Goal: Information Seeking & Learning: Learn about a topic

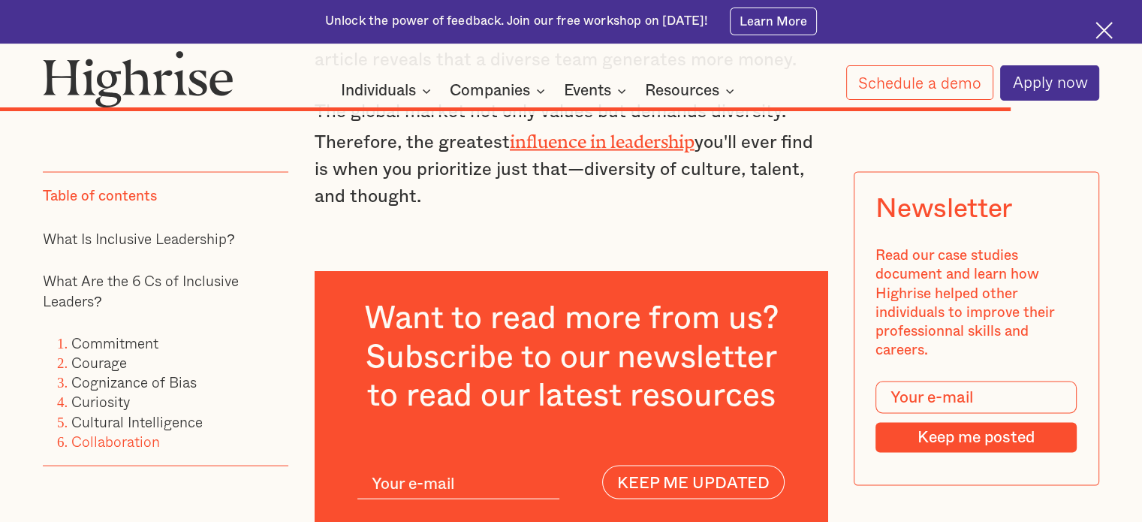
scroll to position [8936, 0]
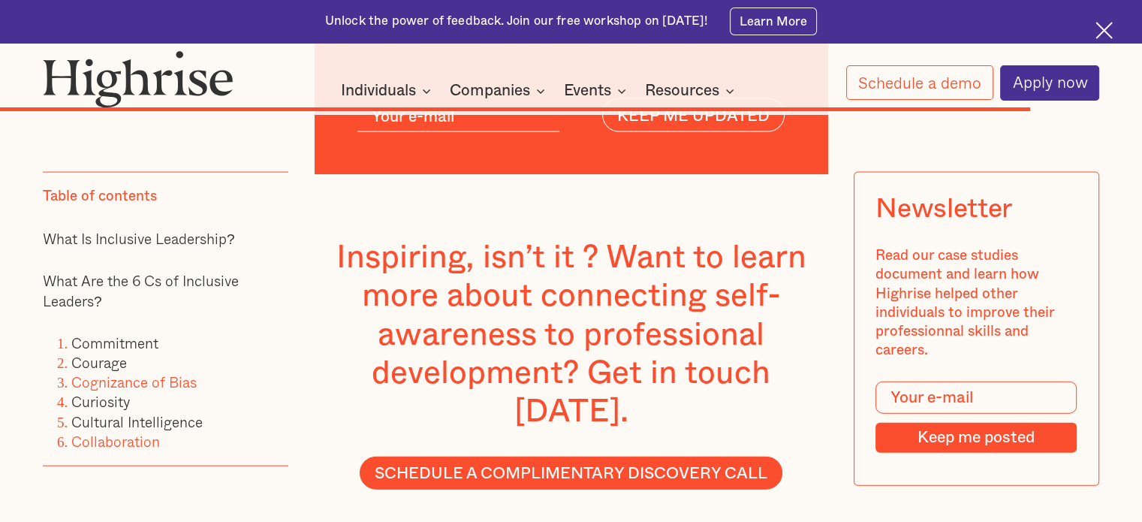
click at [104, 371] on link "Cognizance of Bias" at bounding box center [133, 382] width 125 height 22
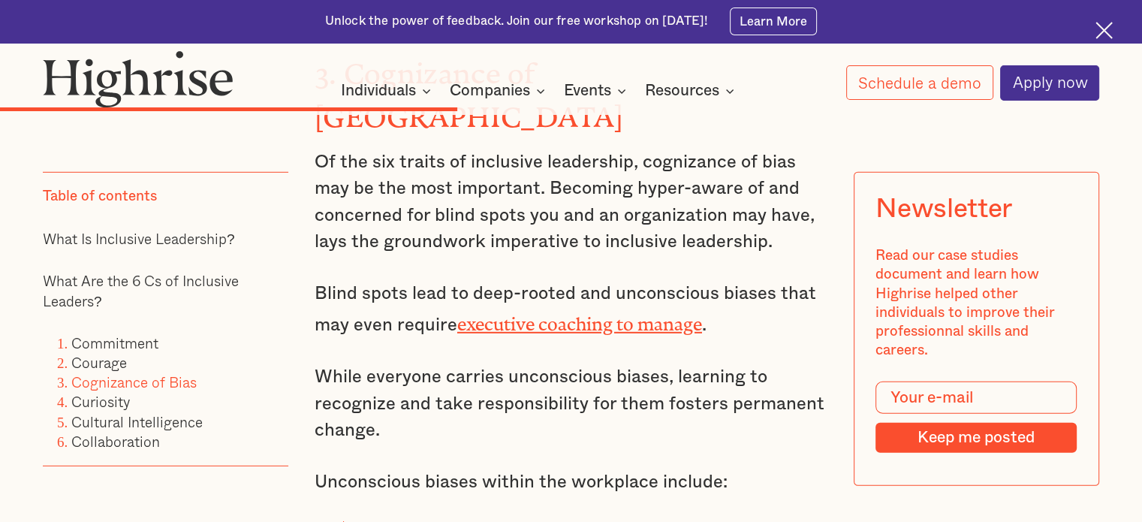
scroll to position [4379, 0]
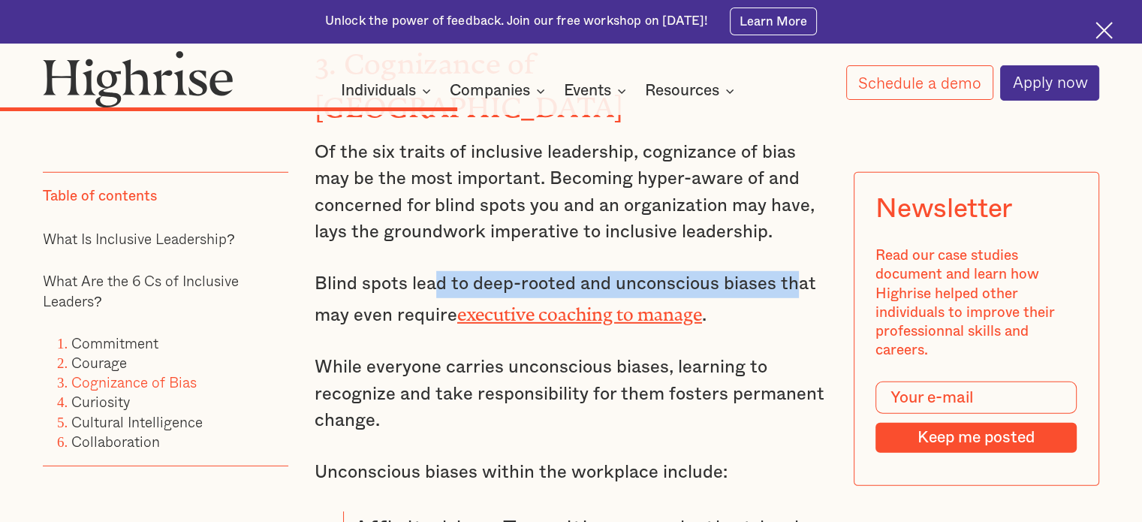
drag, startPoint x: 436, startPoint y: 225, endPoint x: 794, endPoint y: 217, distance: 358.3
click at [794, 271] on p "Blind spots lead to deep-rooted and unconscious biases that may even require ex…" at bounding box center [571, 300] width 513 height 58
click at [752, 271] on p "Blind spots lead to deep-rooted and unconscious biases that may even require ex…" at bounding box center [571, 300] width 513 height 58
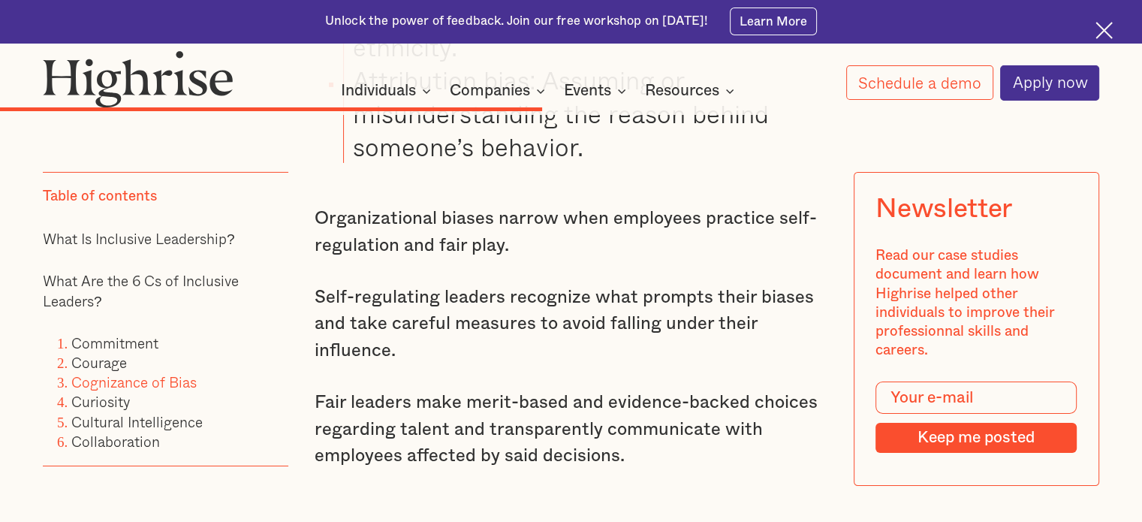
scroll to position [5055, 0]
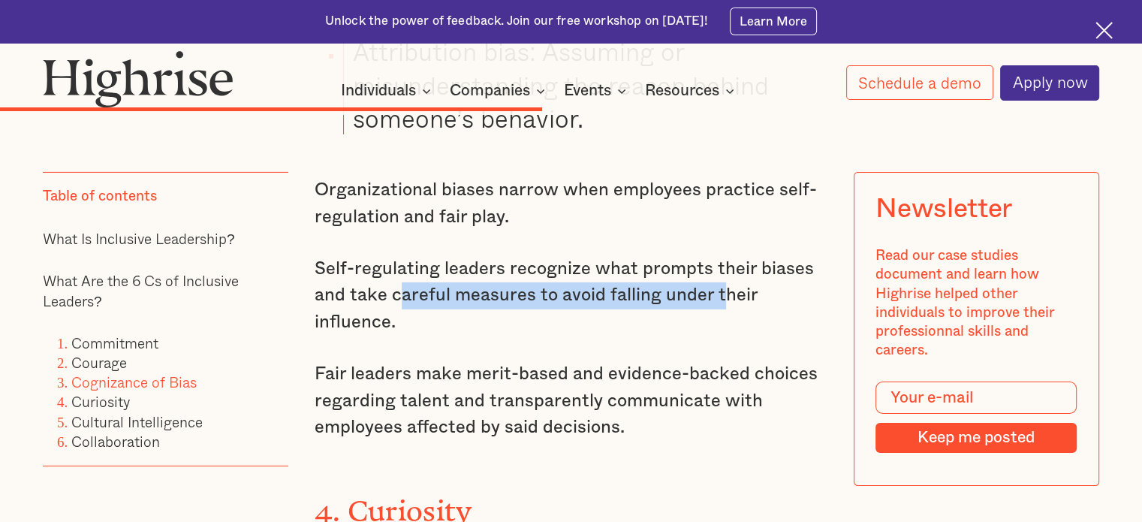
drag, startPoint x: 443, startPoint y: 227, endPoint x: 725, endPoint y: 231, distance: 282.4
click at [725, 256] on p "Self-regulating leaders recognize what prompts their biases and take careful me…" at bounding box center [571, 296] width 513 height 80
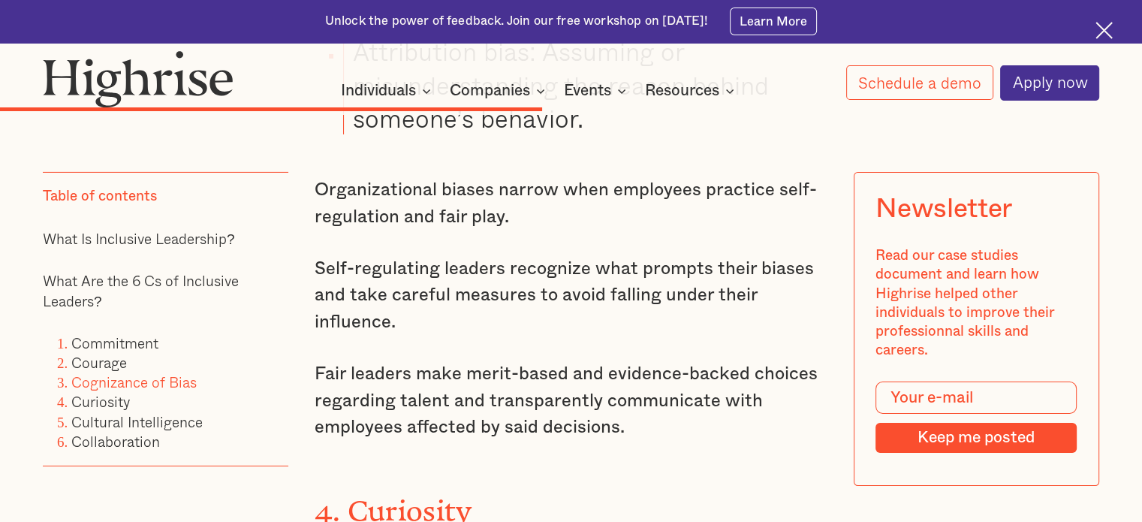
click at [680, 261] on p "Self-regulating leaders recognize what prompts their biases and take careful me…" at bounding box center [571, 296] width 513 height 80
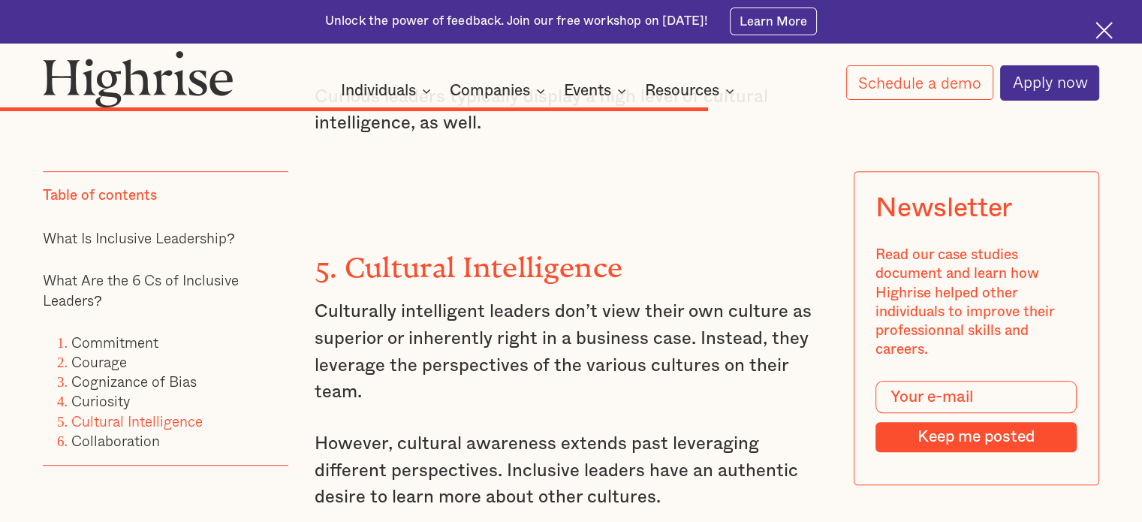
scroll to position [6407, 0]
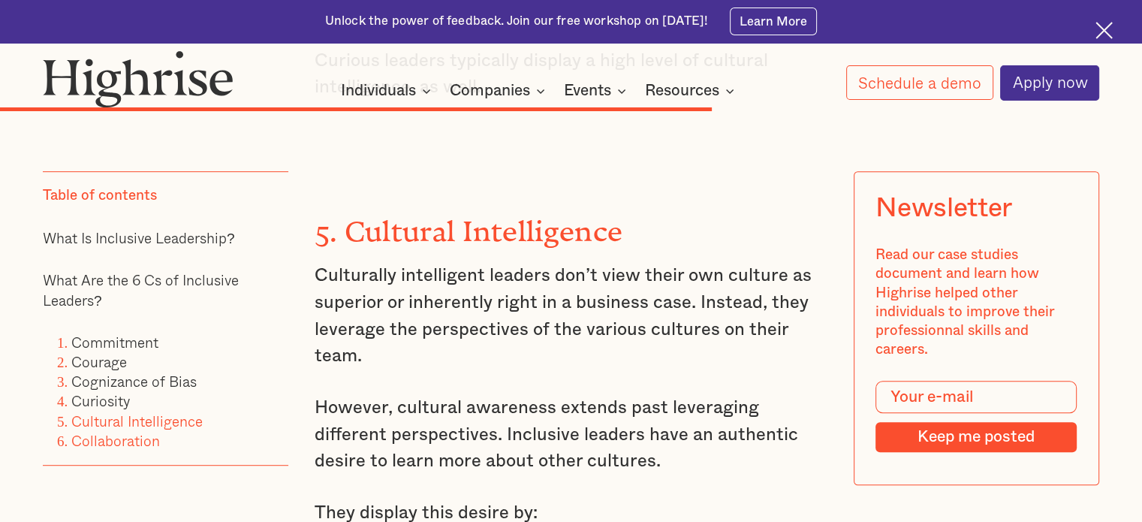
click at [138, 449] on link "Collaboration" at bounding box center [115, 441] width 89 height 22
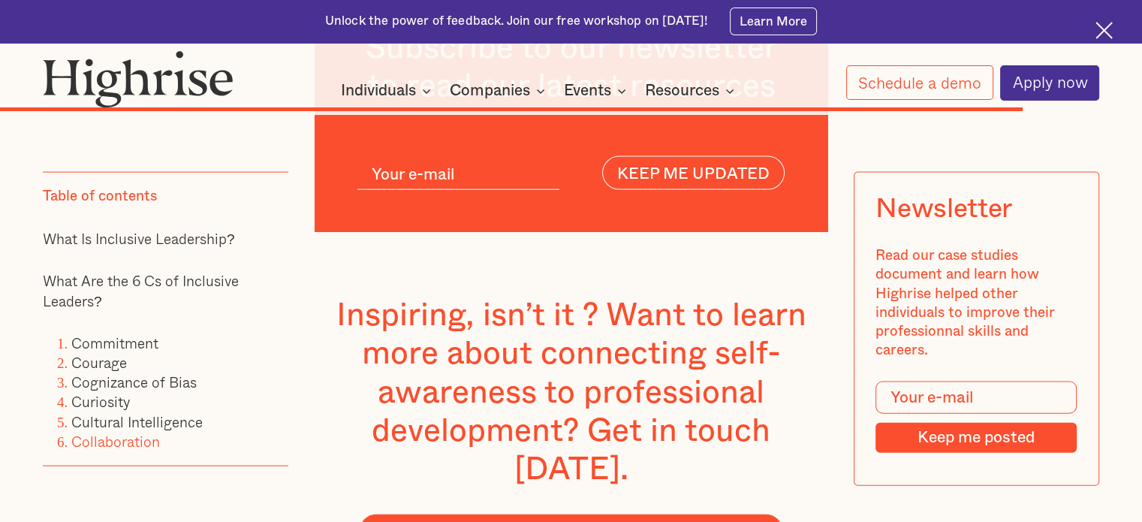
scroll to position [8879, 0]
